Goal: Task Accomplishment & Management: Complete application form

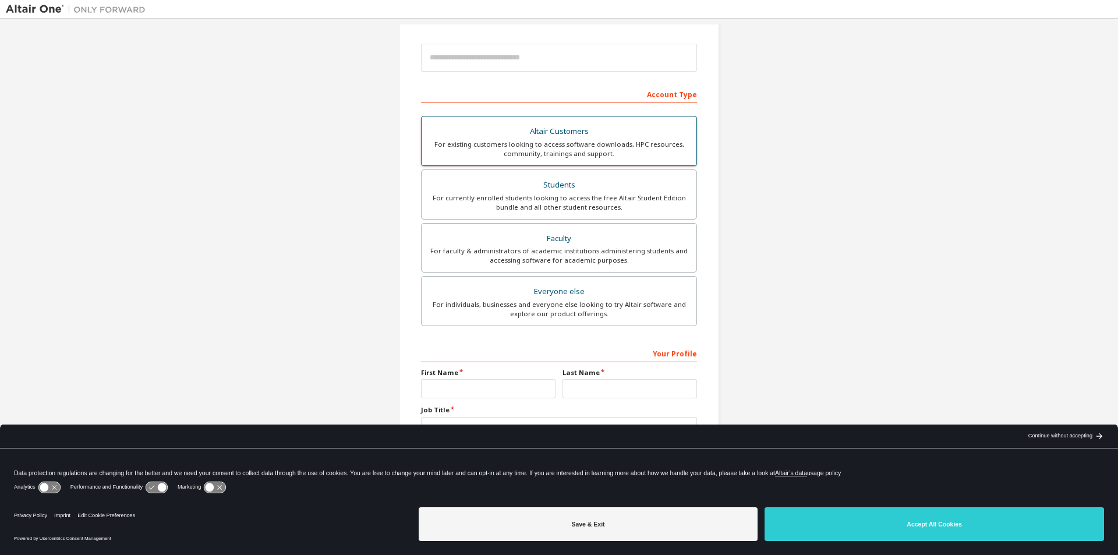
scroll to position [126, 0]
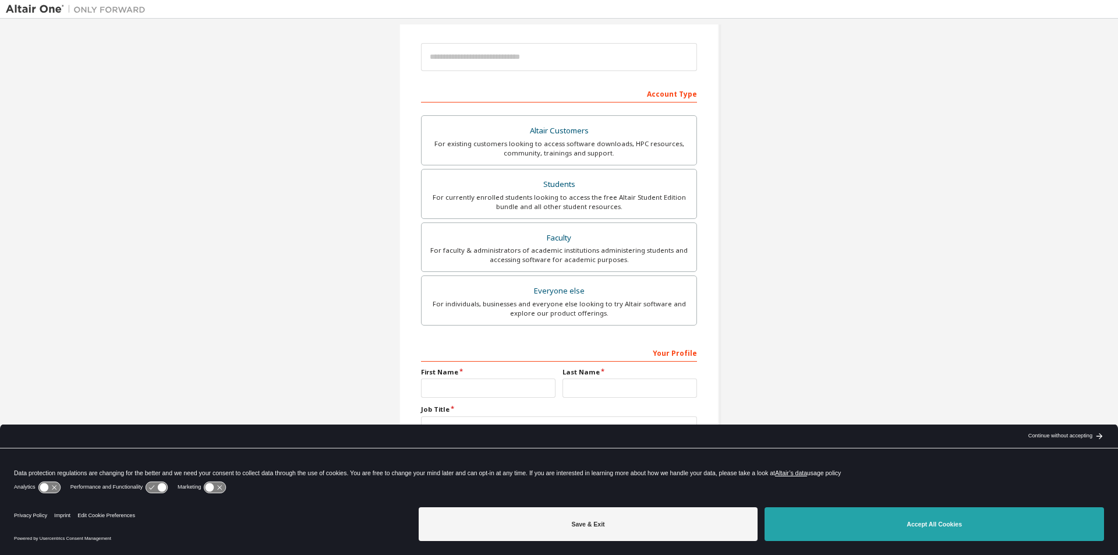
click at [887, 535] on button "Accept All Cookies" at bounding box center [935, 524] width 340 height 34
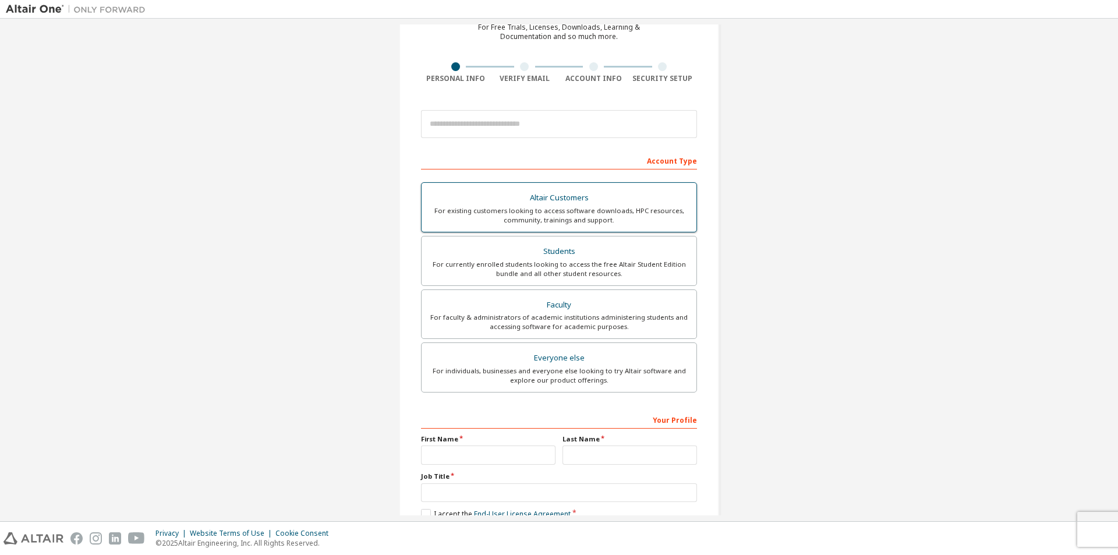
scroll to position [0, 0]
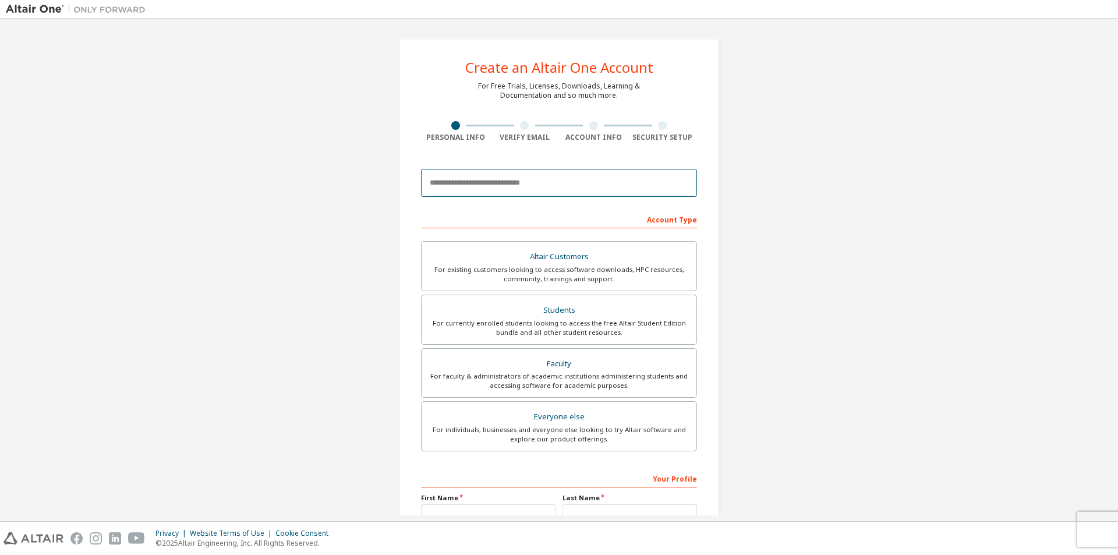
click at [554, 189] on input "email" at bounding box center [559, 183] width 276 height 28
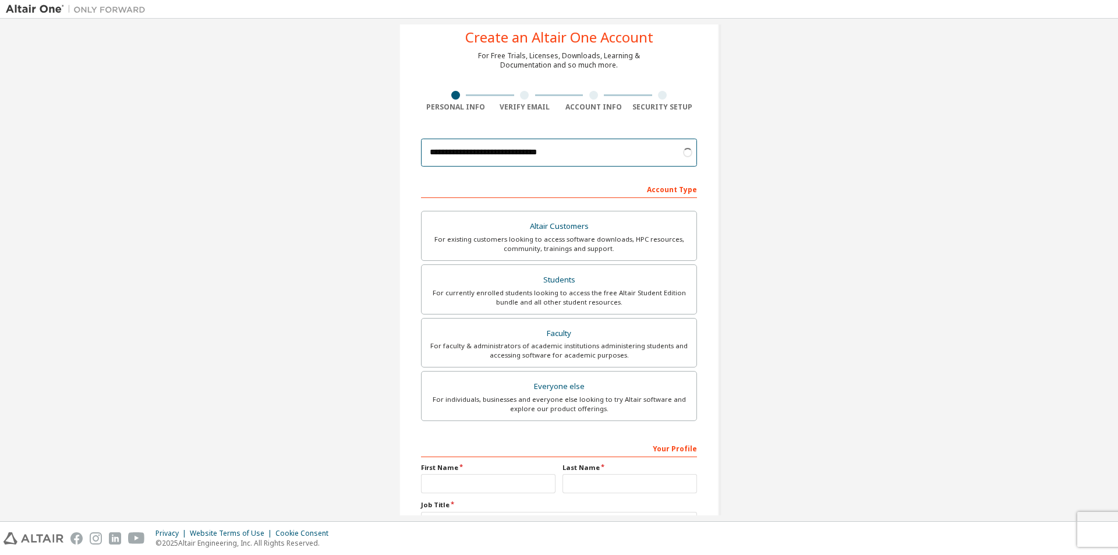
scroll to position [58, 0]
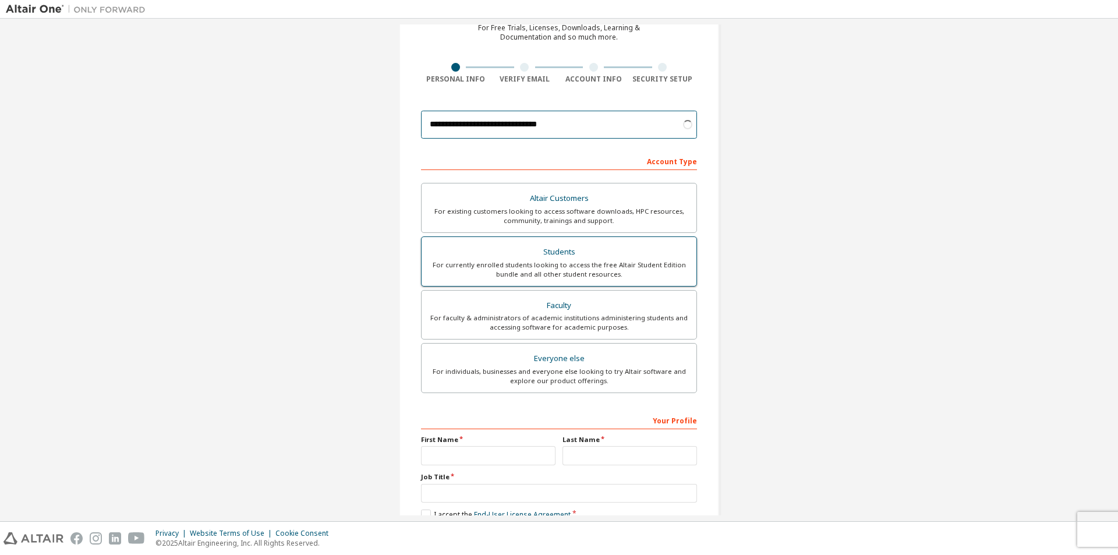
type input "**********"
click at [610, 245] on div "Students" at bounding box center [559, 252] width 261 height 16
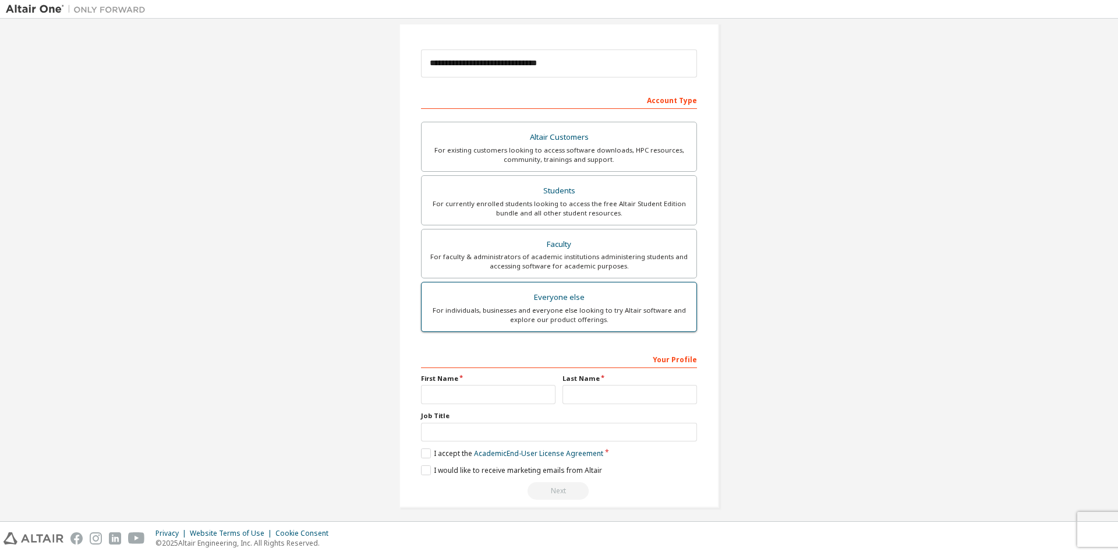
scroll to position [126, 0]
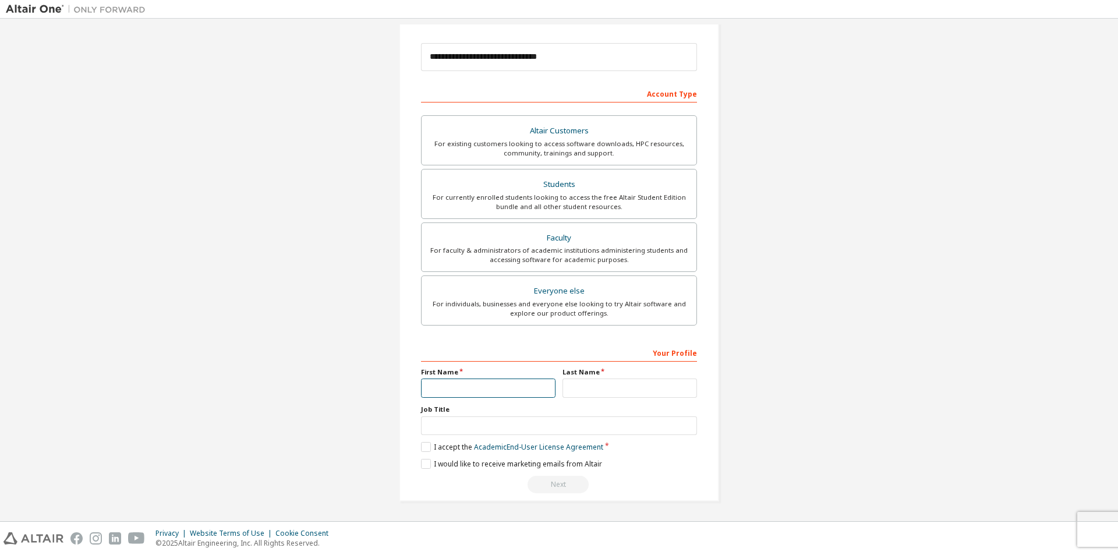
click at [507, 390] on input "text" at bounding box center [488, 388] width 135 height 19
type input "*****"
click at [630, 389] on input "text" at bounding box center [630, 388] width 135 height 19
type input "*********"
click at [423, 443] on label "I accept the Academic End-User License Agreement" at bounding box center [512, 447] width 182 height 10
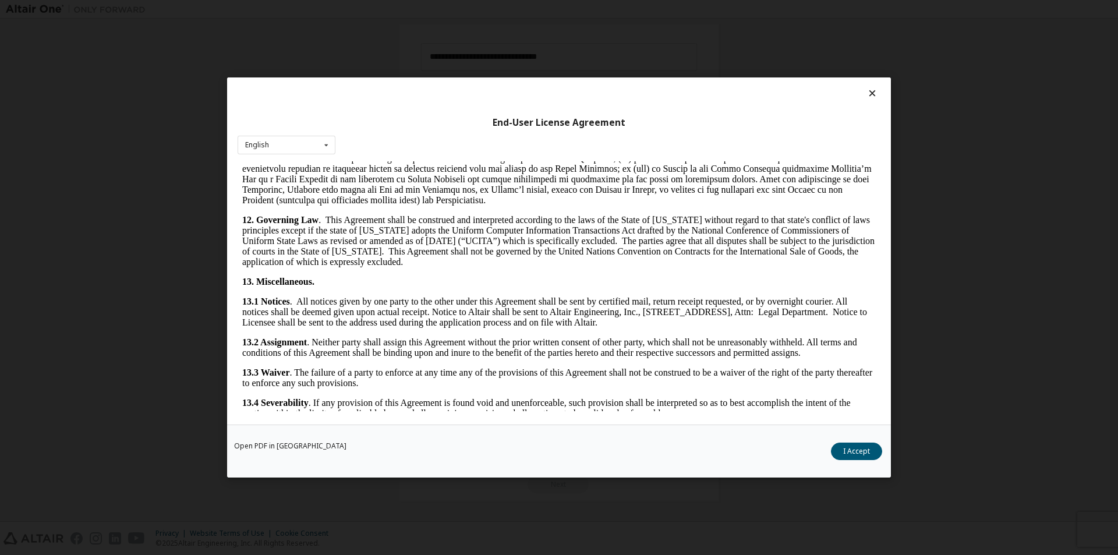
scroll to position [1745, 0]
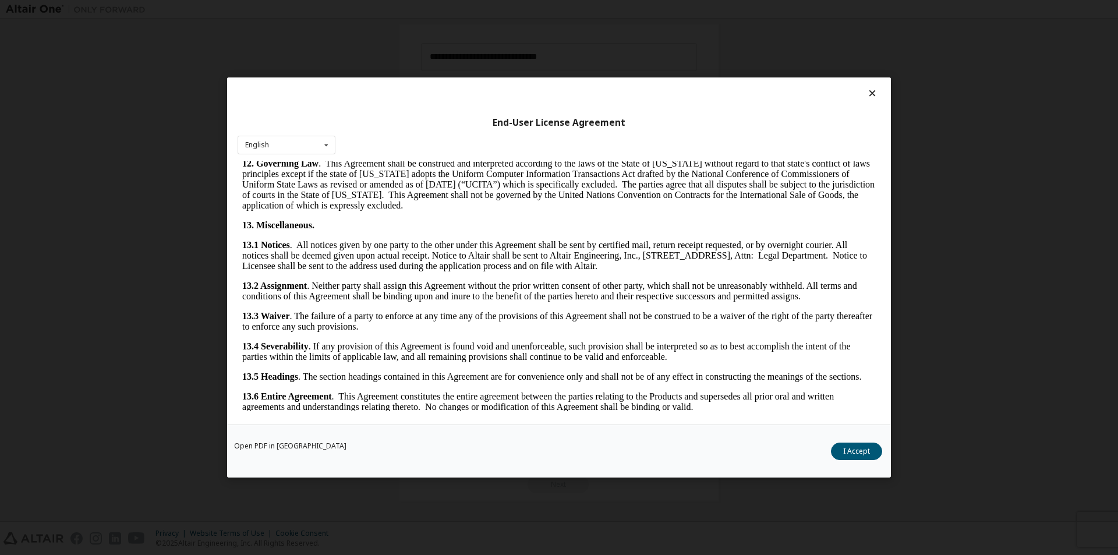
click at [849, 447] on button "I Accept" at bounding box center [856, 451] width 51 height 17
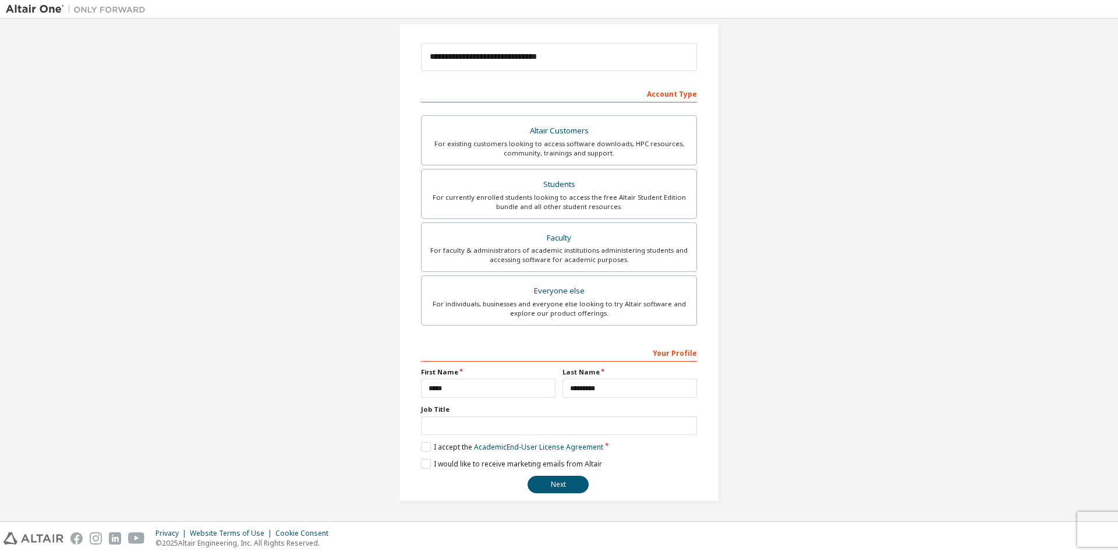
click at [418, 465] on div "**********" at bounding box center [559, 207] width 320 height 589
click at [467, 426] on input "text" at bounding box center [559, 425] width 276 height 19
click at [464, 426] on input "text" at bounding box center [559, 425] width 276 height 19
type input "*"
click at [568, 482] on button "Next" at bounding box center [558, 484] width 61 height 17
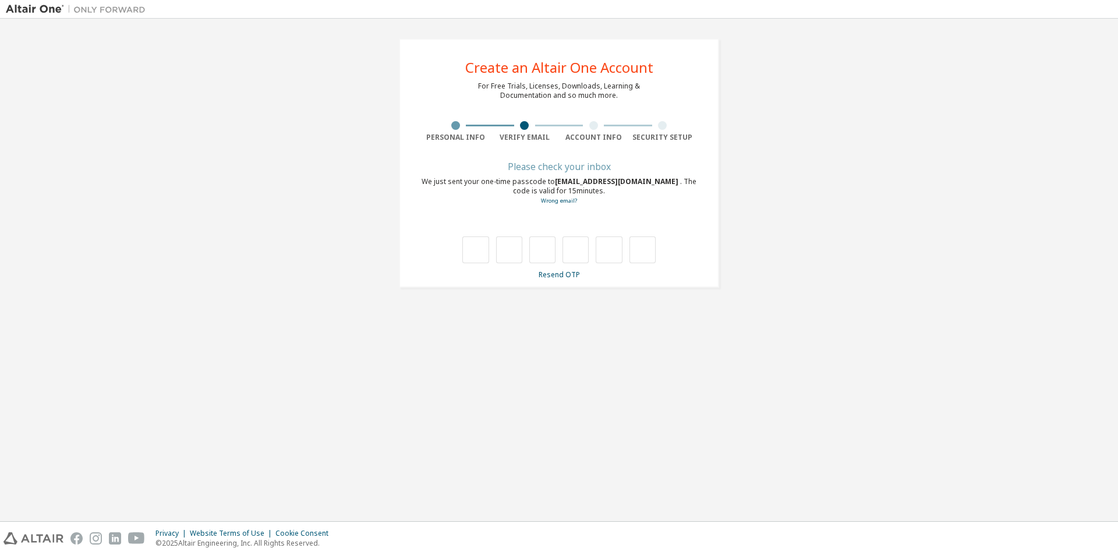
scroll to position [0, 0]
type input "*"
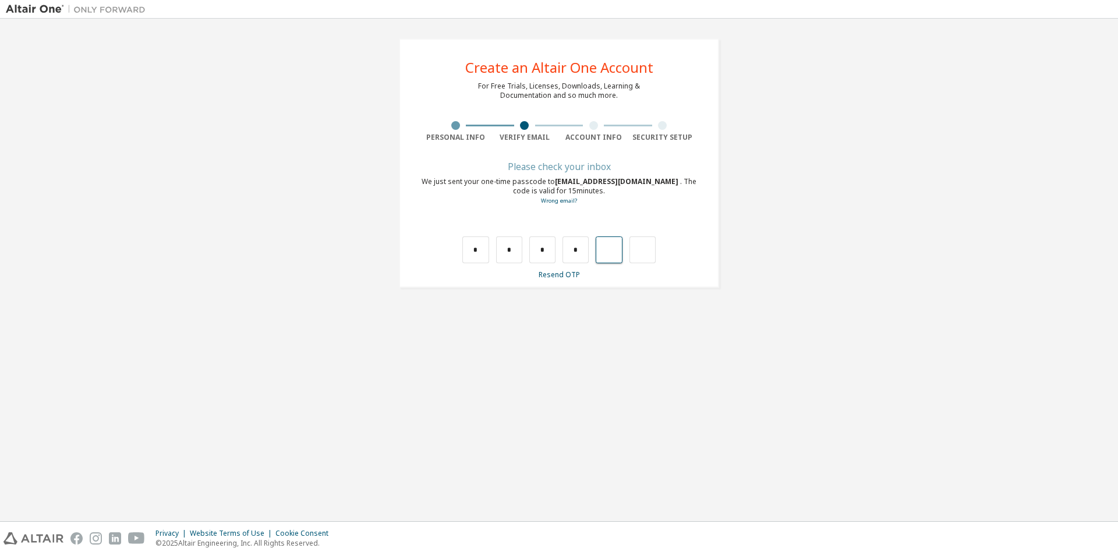
type input "*"
